Goal: Book appointment/travel/reservation

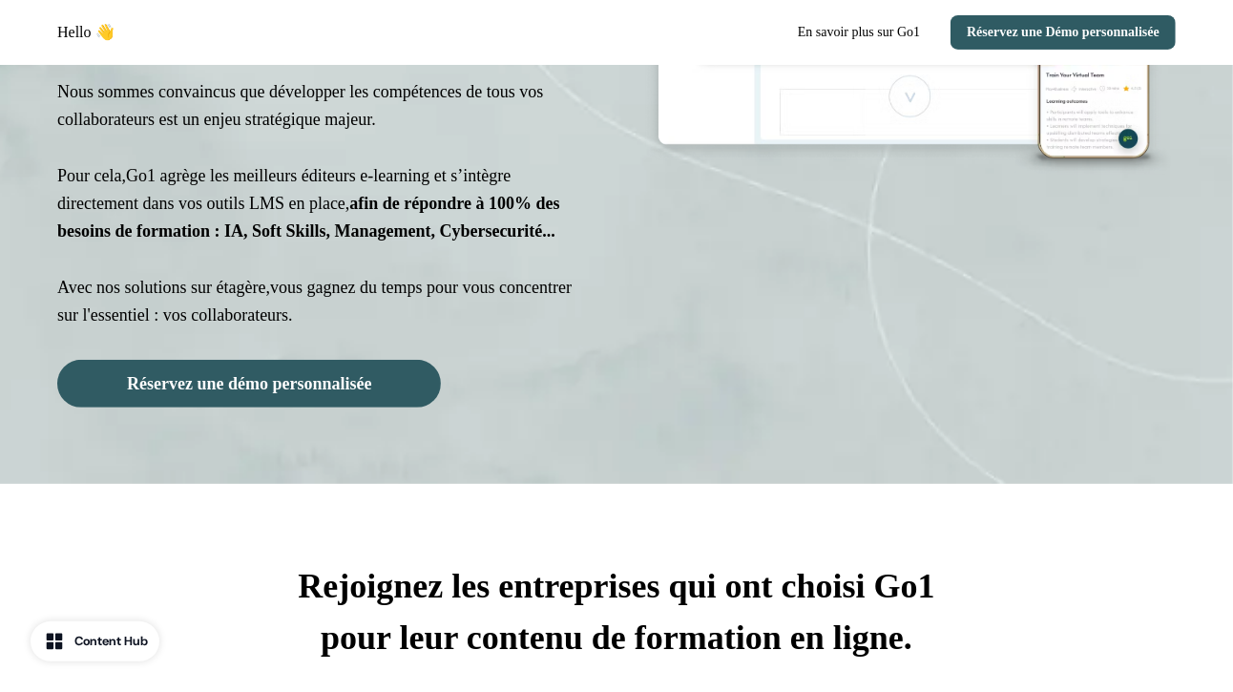
scroll to position [185, 0]
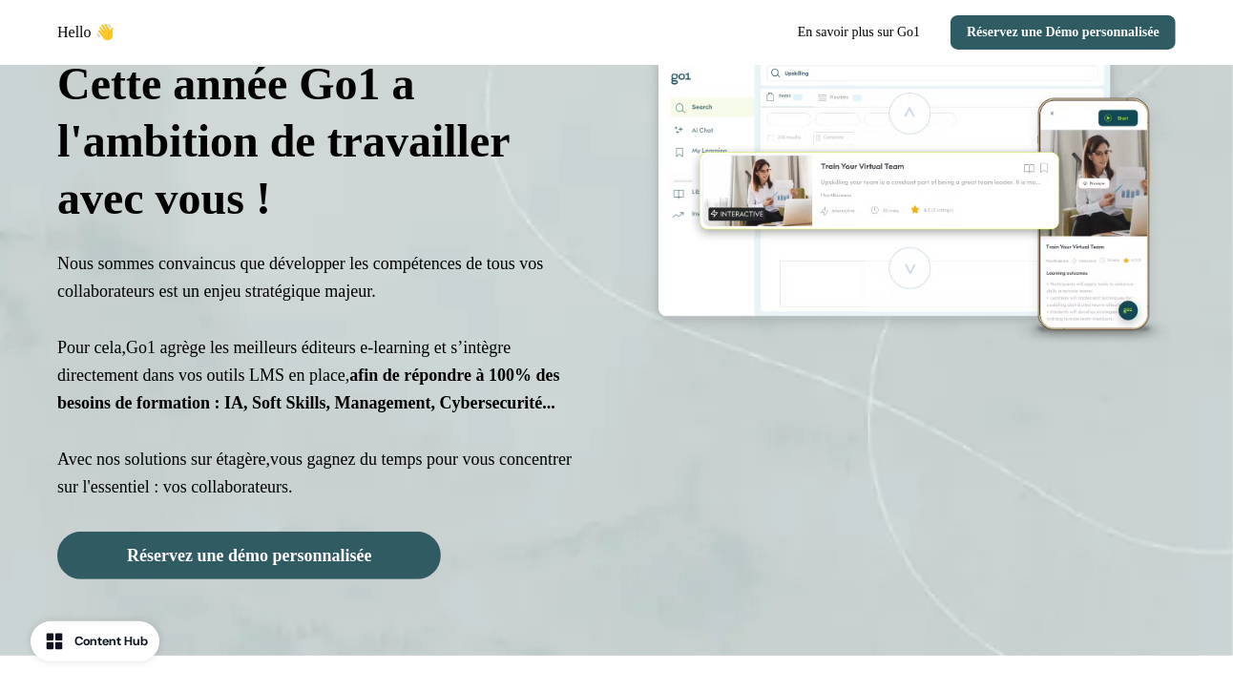
click at [334, 345] on span "Go1 agrège les meilleurs éditeurs e-learning et s’intègre directement dans vos …" at bounding box center [308, 375] width 503 height 75
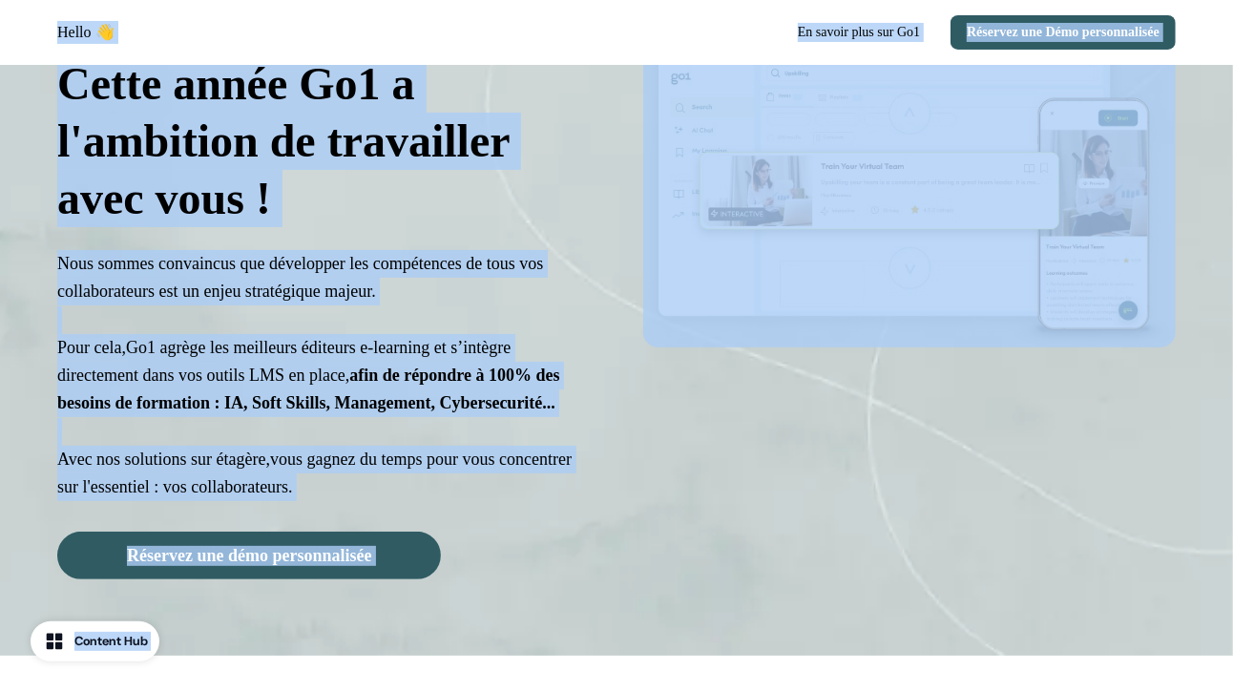
copy body "Lorem 👋 Ip dolors amet con Ad9 Elitsedd eiu Temp incididuntutl Etdol magna Al3 …"
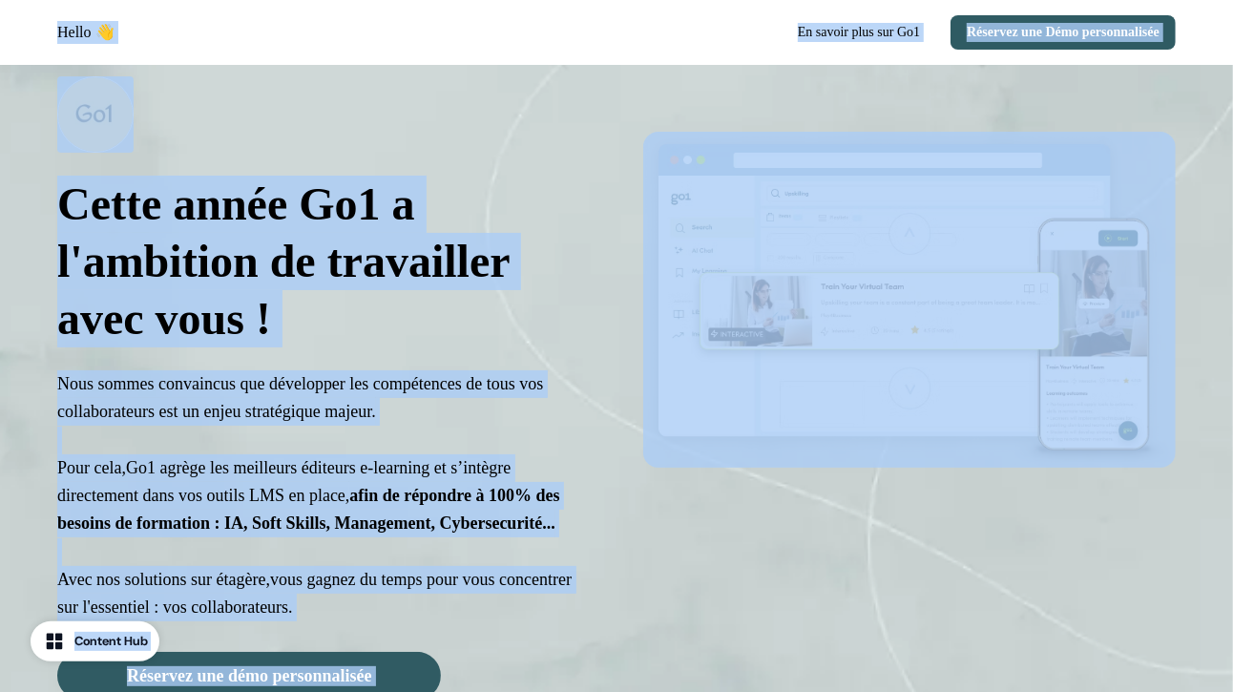
scroll to position [76, 0]
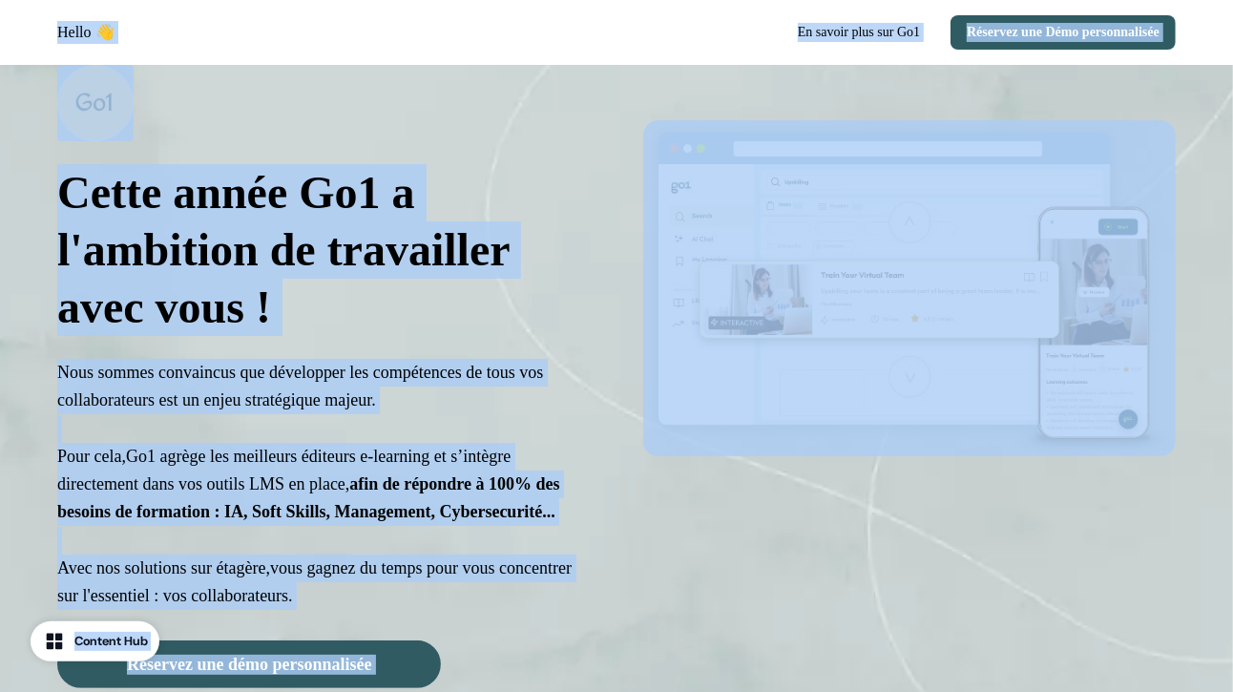
click at [614, 264] on div "Cette année Go1 a l'ambition de travailler avec vous ! Nous sommes convaincus q…" at bounding box center [616, 377] width 1233 height 776
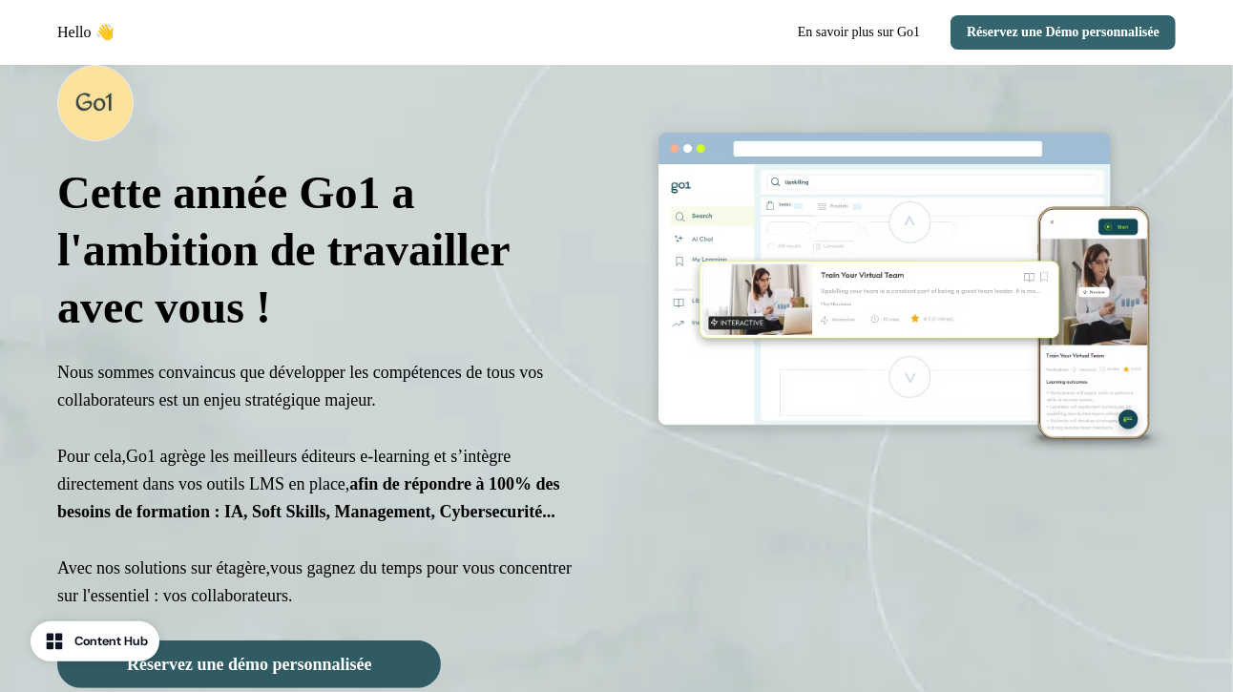
click at [1067, 40] on button "Réservez une Démo personnalisée" at bounding box center [1063, 32] width 225 height 34
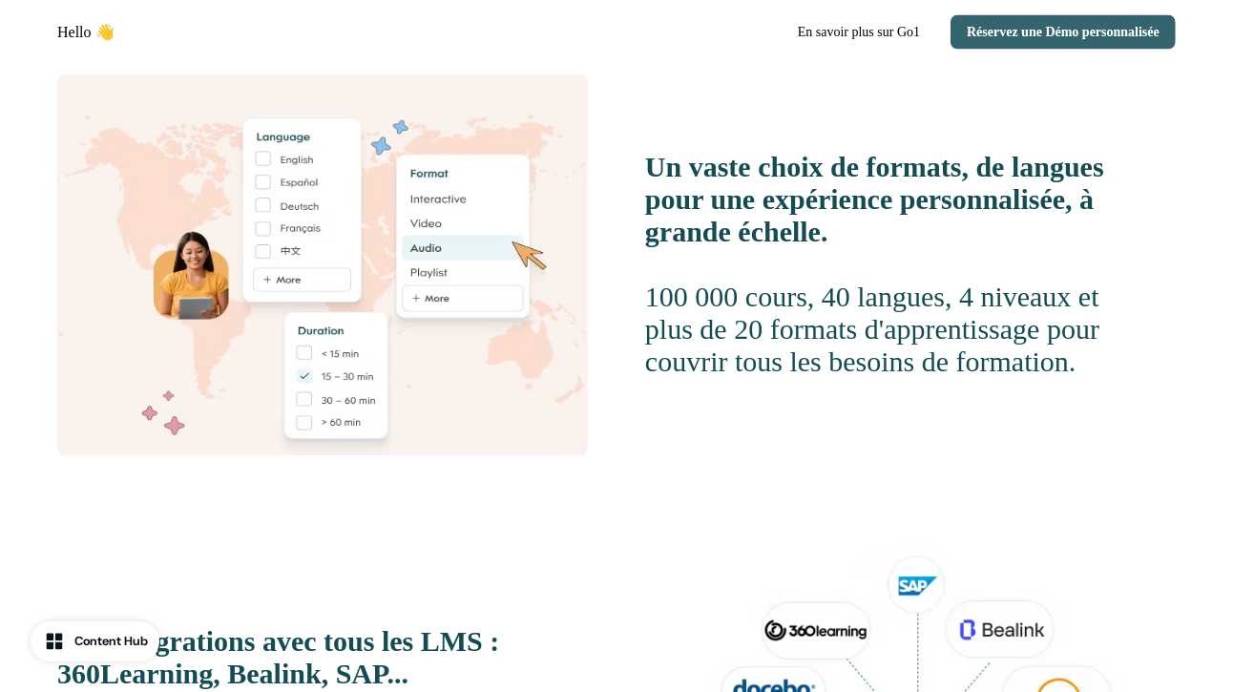
scroll to position [2153, 0]
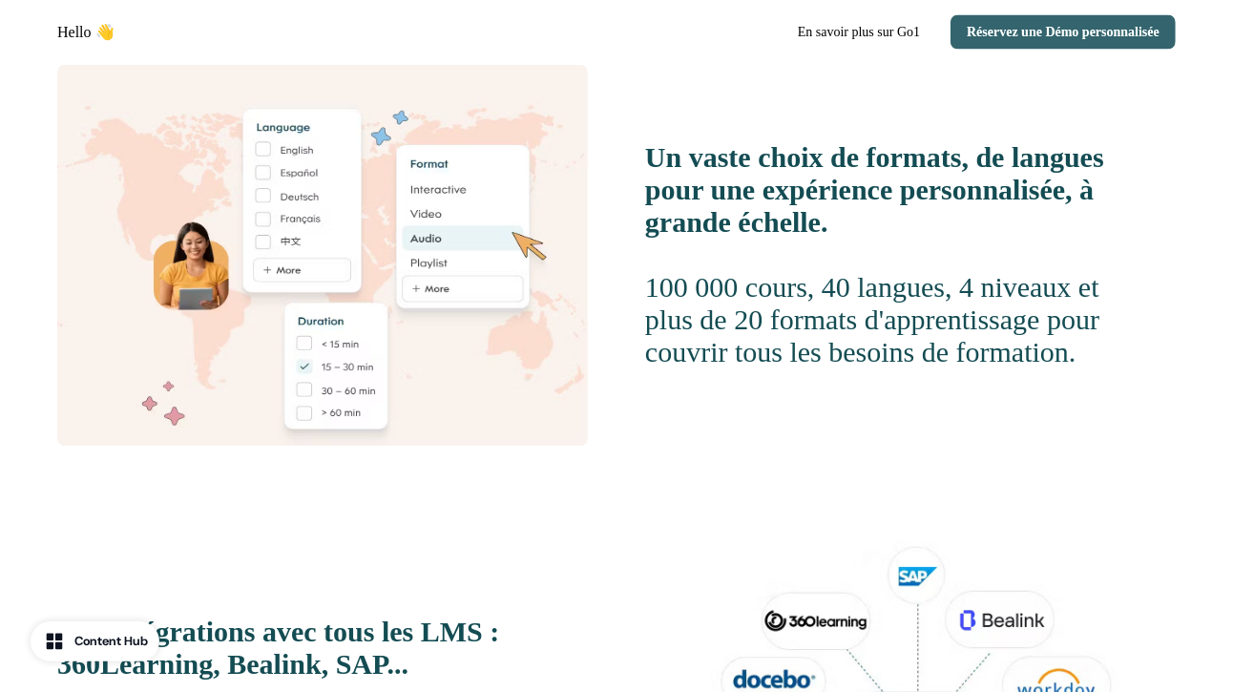
click at [988, 24] on button "Réservez une Démo personnalisée" at bounding box center [1063, 32] width 225 height 34
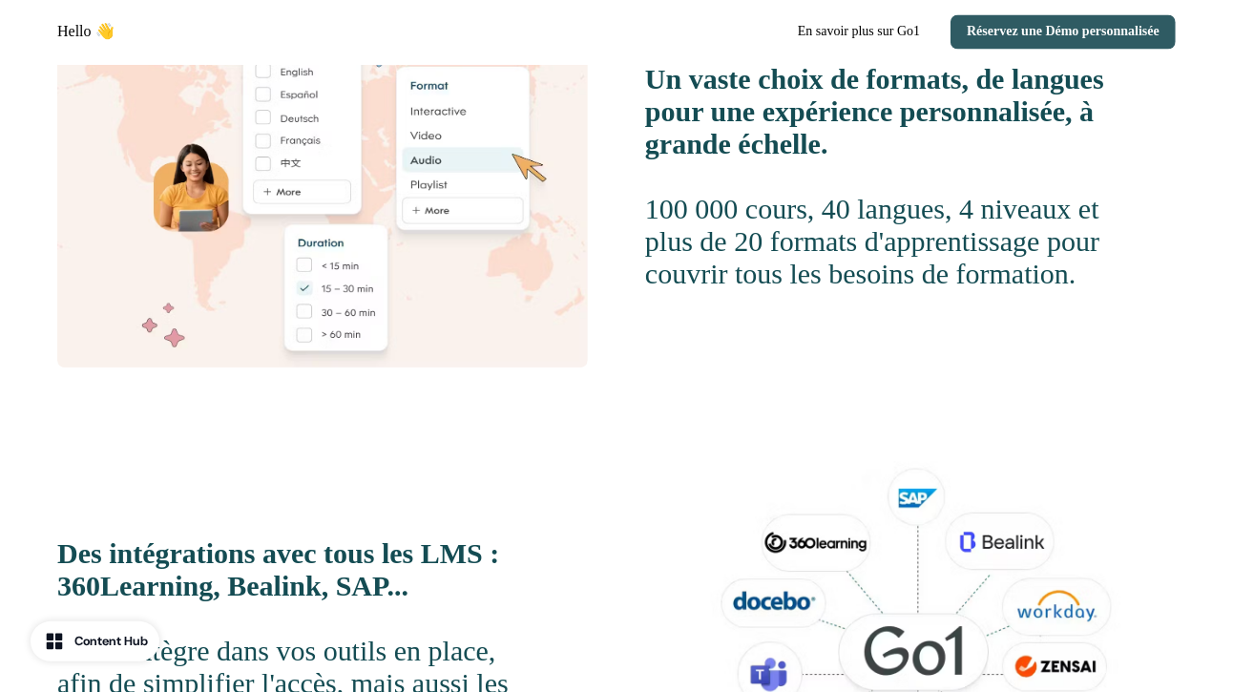
scroll to position [2426, 0]
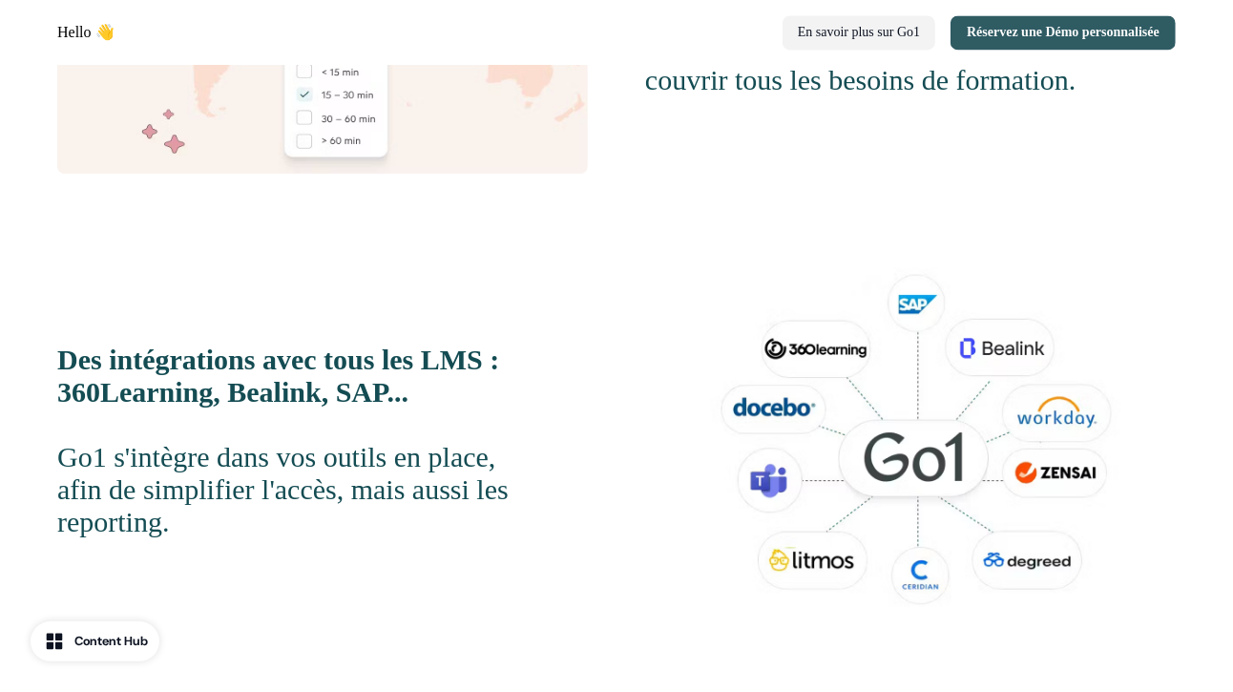
click at [845, 40] on button "En savoir plus sur Go1" at bounding box center [859, 32] width 153 height 34
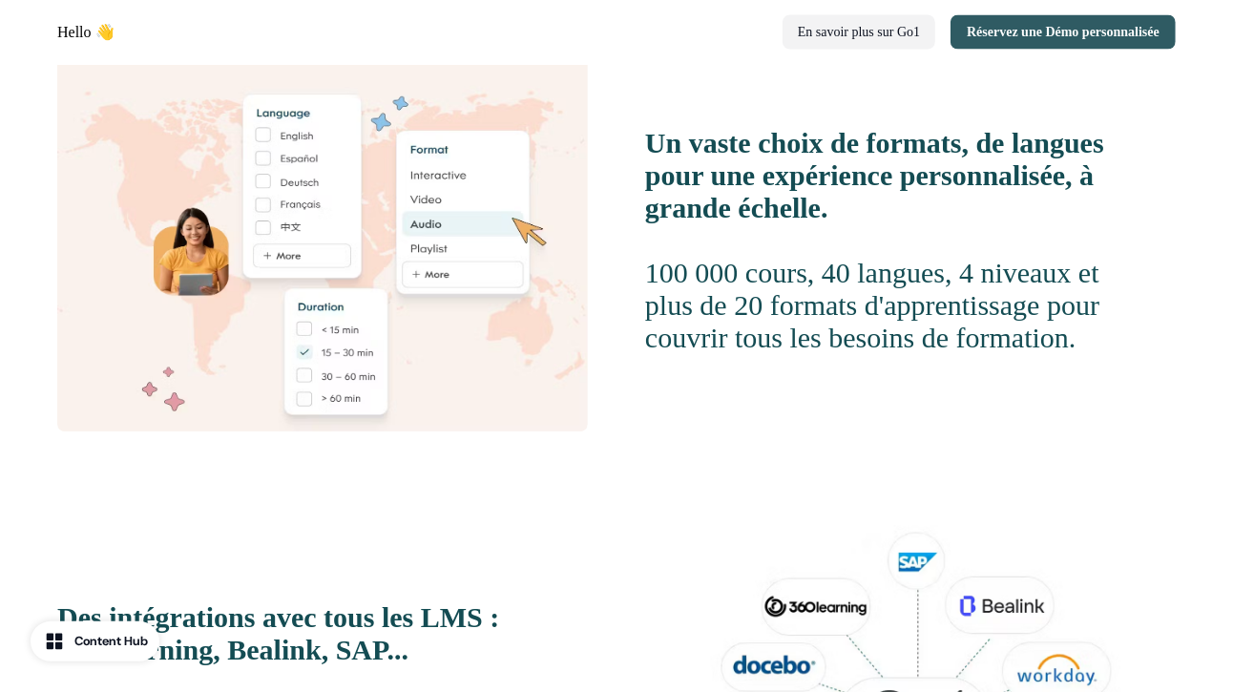
scroll to position [2153, 0]
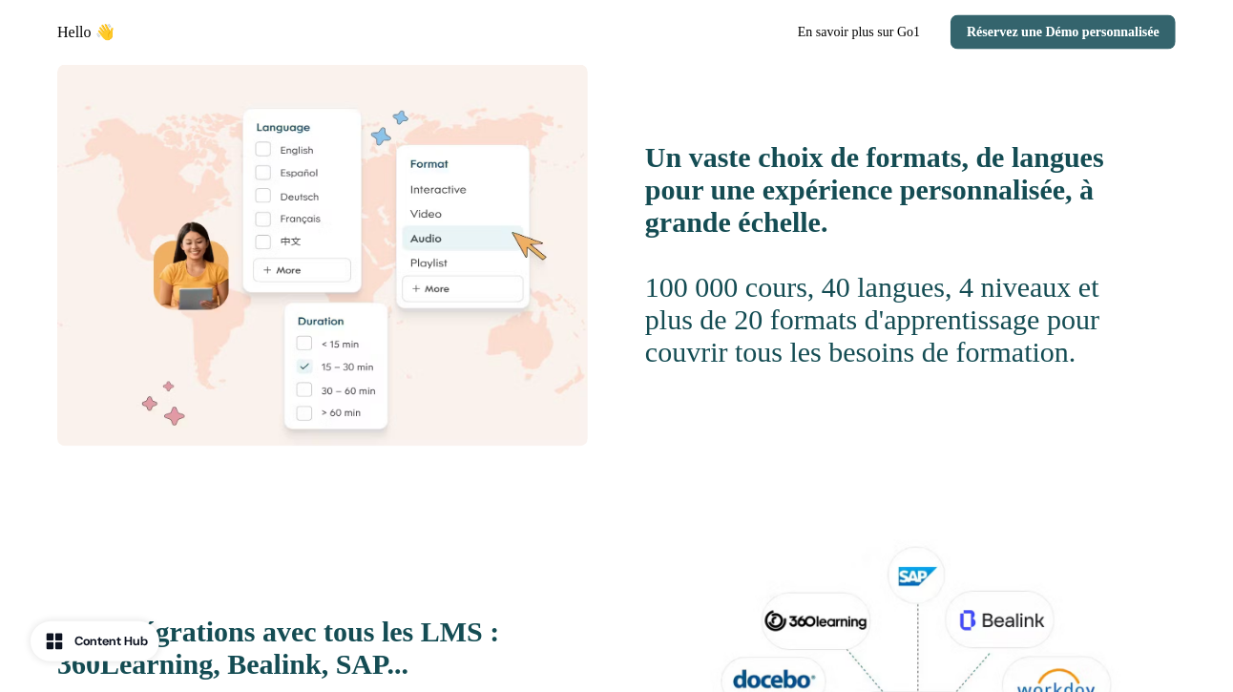
click at [973, 32] on button "Réservez une Démo personnalisée" at bounding box center [1063, 32] width 225 height 34
click at [881, 31] on button "En savoir plus sur Go1" at bounding box center [859, 32] width 153 height 34
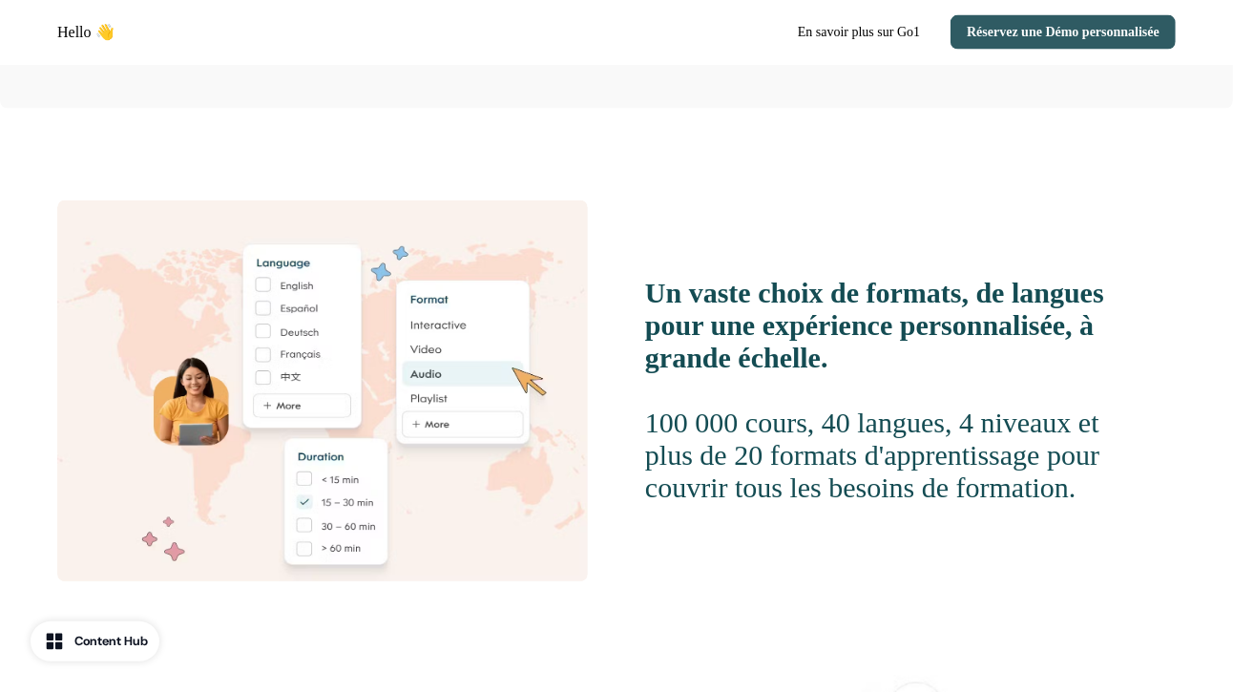
scroll to position [1788, 0]
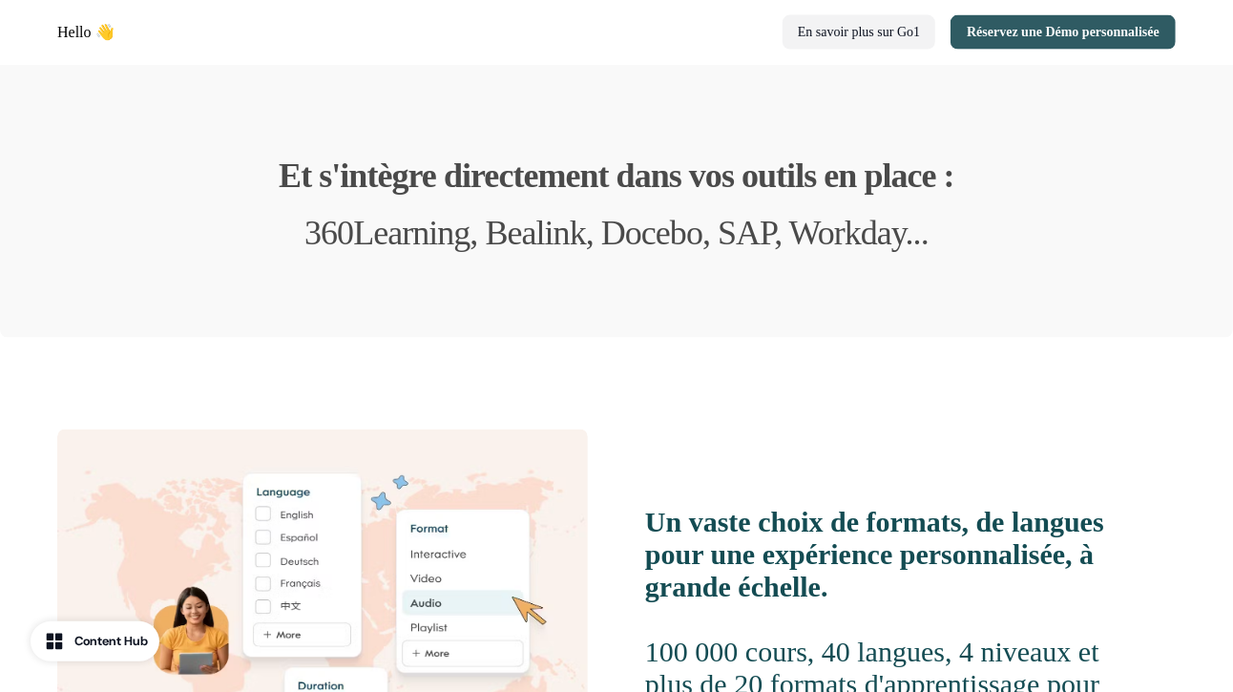
click at [877, 40] on button "En savoir plus sur Go1" at bounding box center [859, 32] width 153 height 34
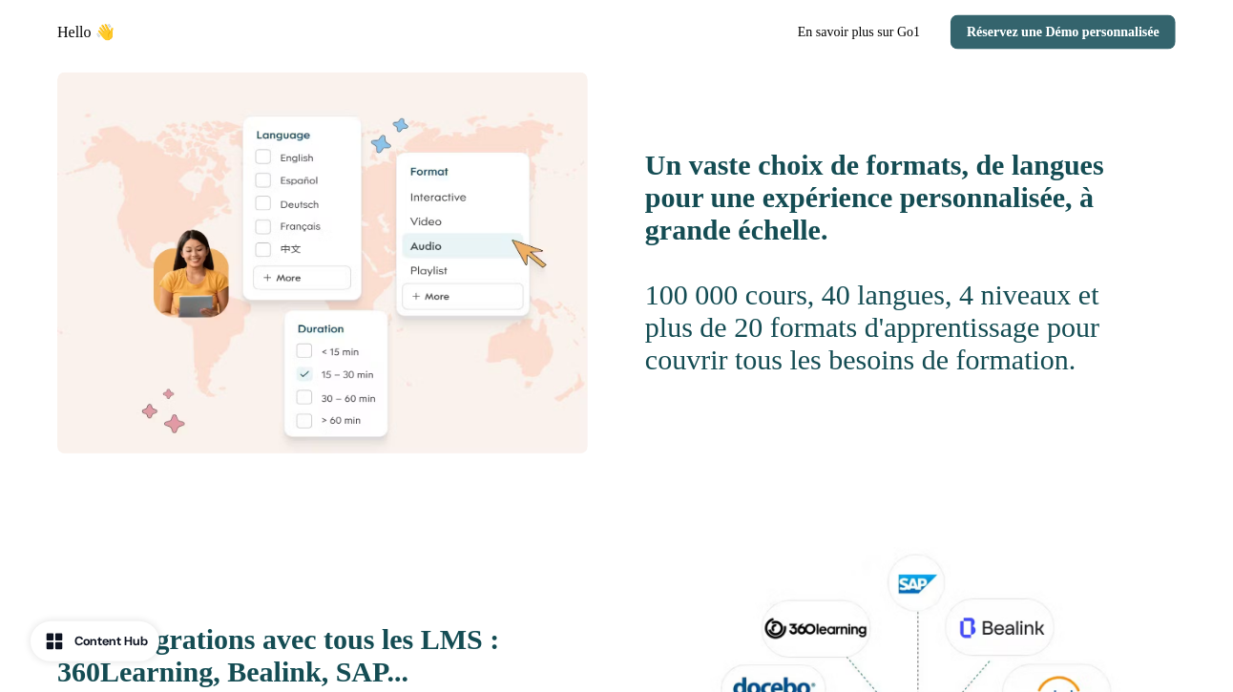
click at [980, 40] on button "Réservez une Démo personnalisée" at bounding box center [1063, 32] width 225 height 34
